Goal: Entertainment & Leisure: Browse casually

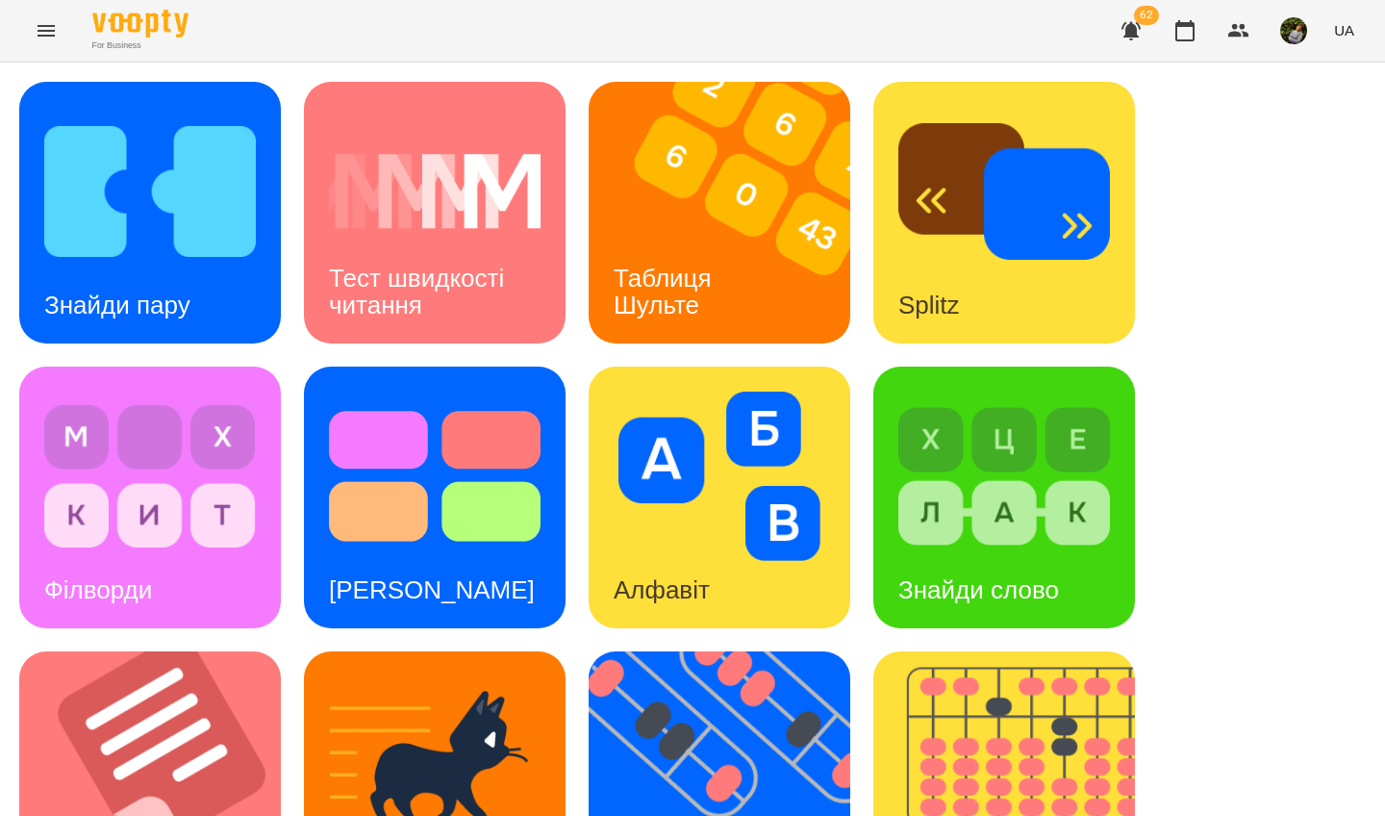
scroll to position [506, 0]
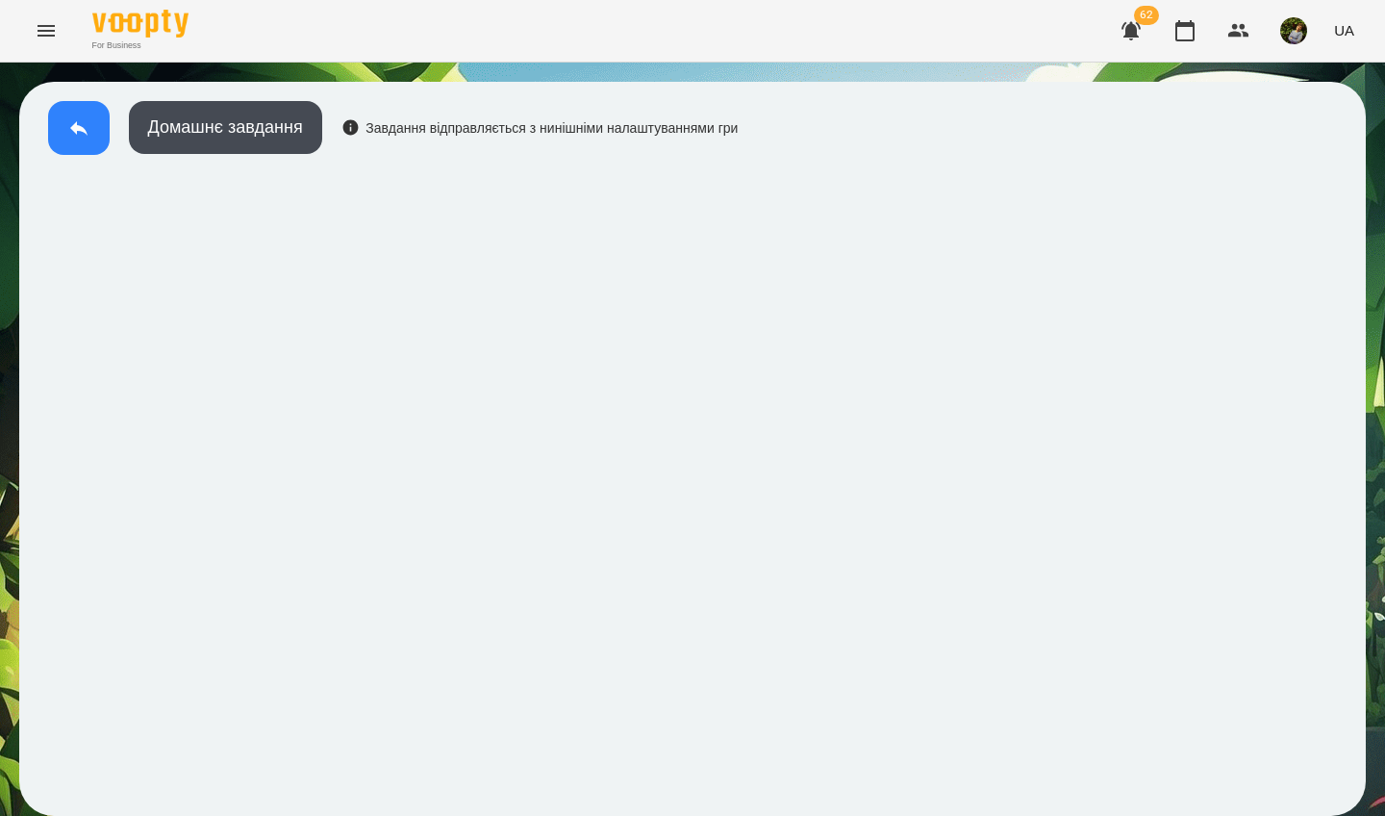
click at [79, 122] on icon at bounding box center [78, 127] width 23 height 23
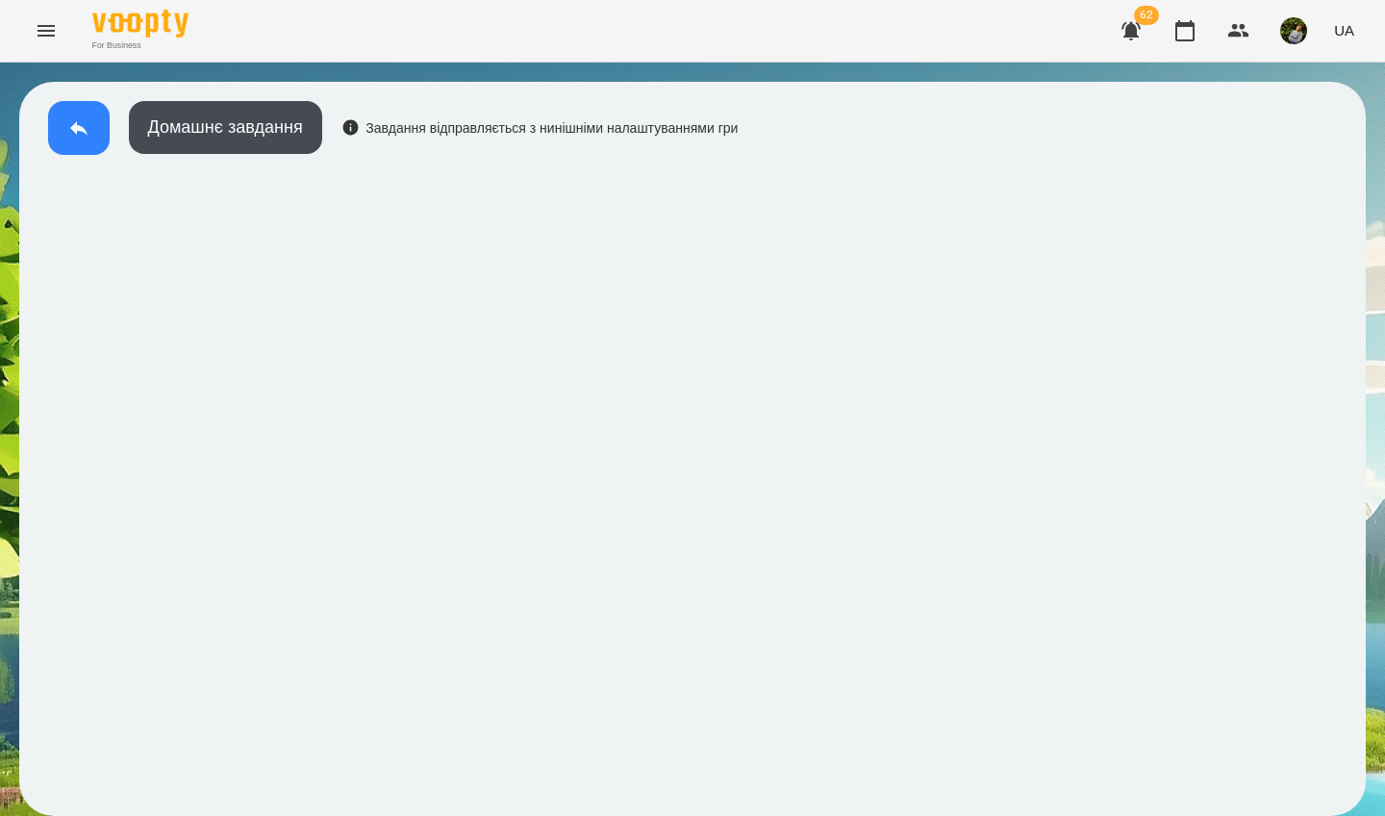
click at [69, 135] on icon at bounding box center [78, 127] width 23 height 23
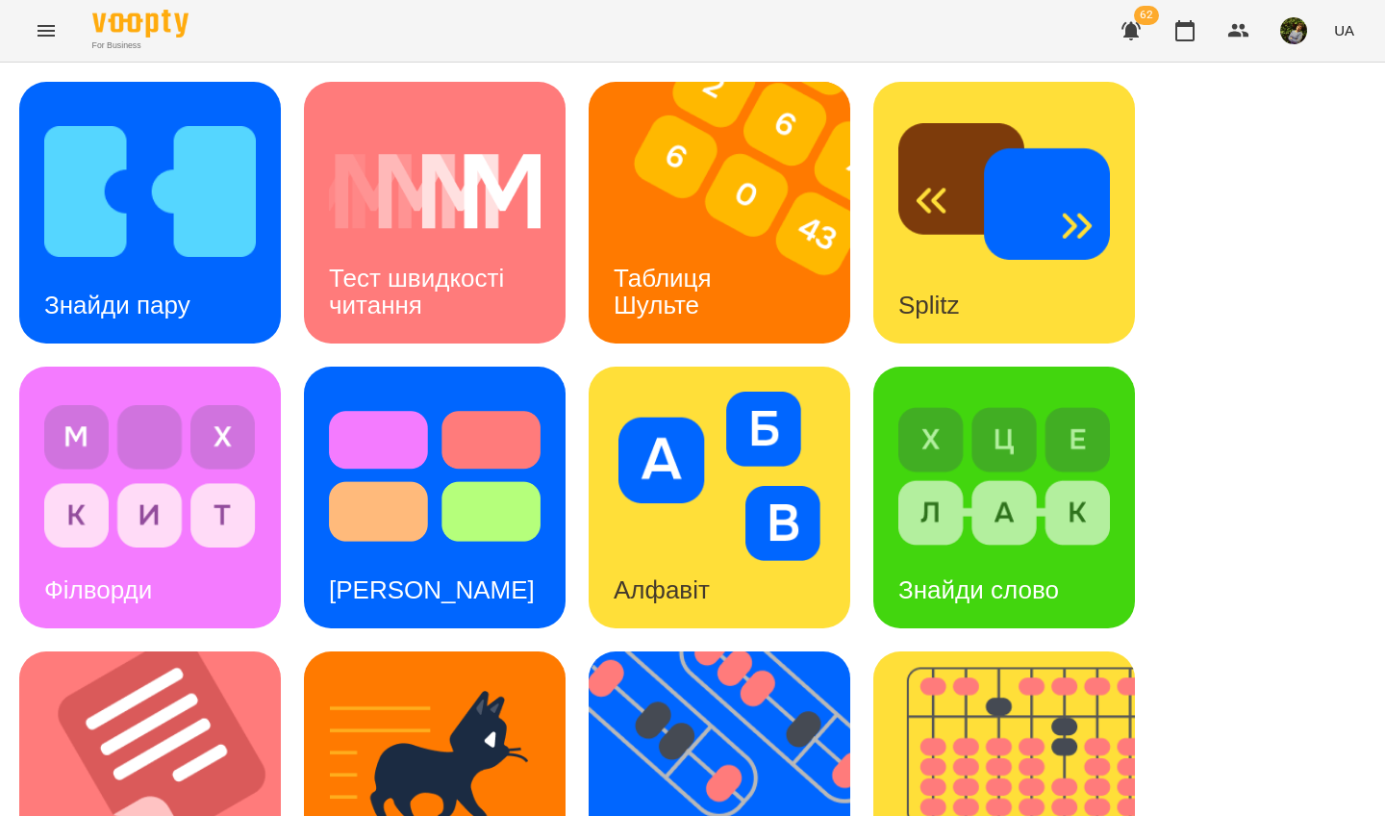
click at [226, 299] on div "Знайди пару" at bounding box center [150, 213] width 262 height 262
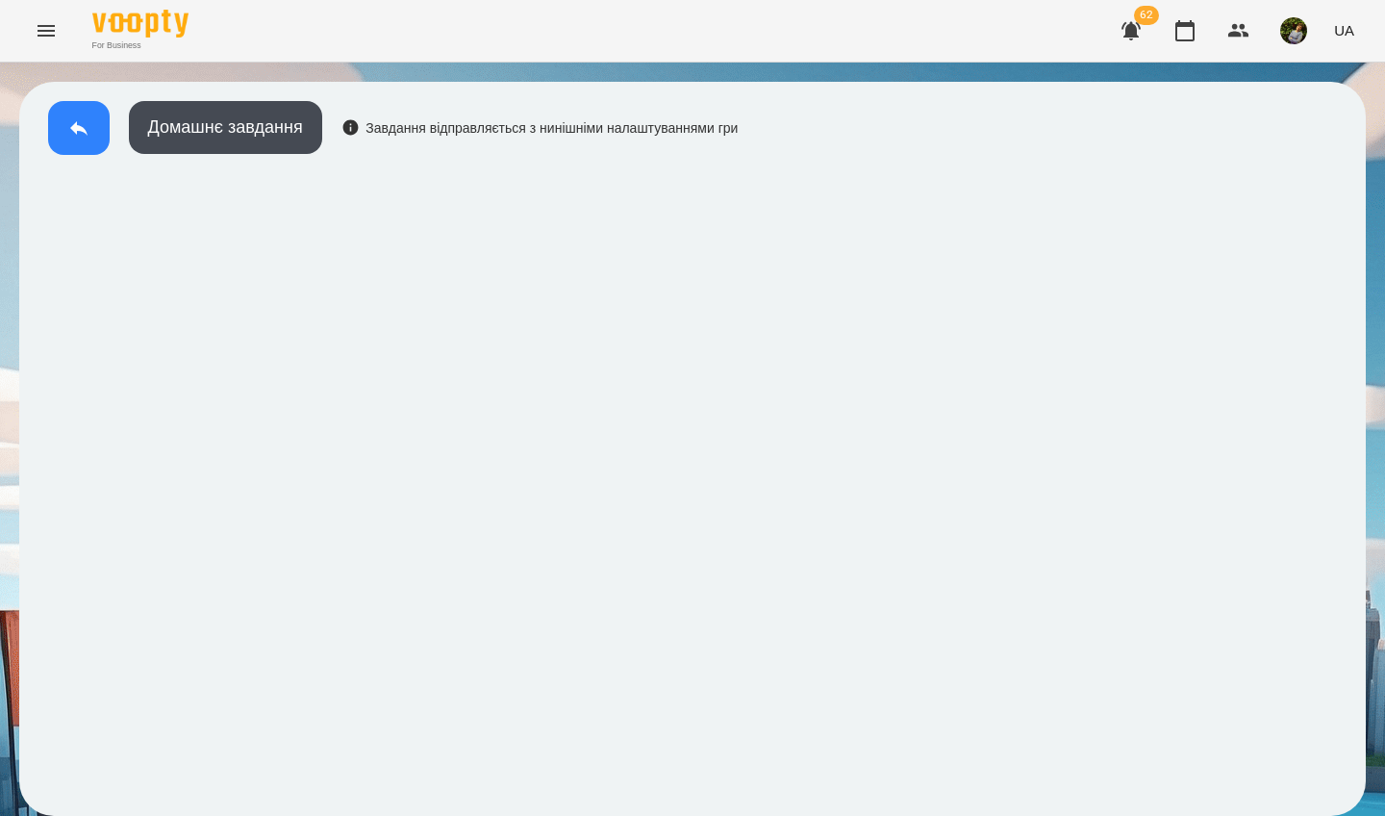
click at [76, 114] on button at bounding box center [79, 128] width 62 height 54
